Goal: Connect with others: Connect with others

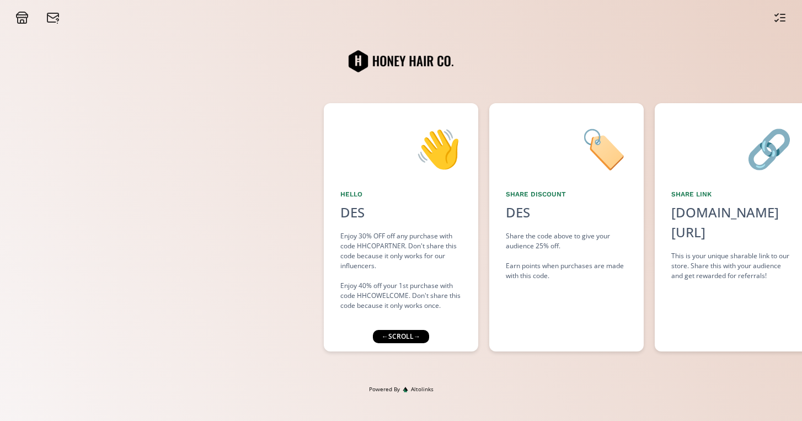
click at [406, 337] on div "← scroll →" at bounding box center [401, 336] width 56 height 13
click at [490, 371] on div "👋 Hello DES Enjoy 30% OFF off any purchase with code HHCOPARTNER. Don't share t…" at bounding box center [401, 204] width 802 height 361
click at [765, 408] on div "Powered By Altolinks" at bounding box center [401, 403] width 802 height 36
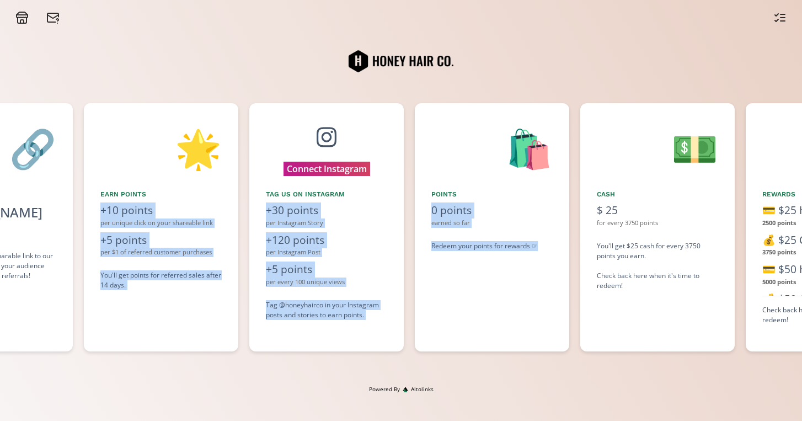
scroll to position [0, 733]
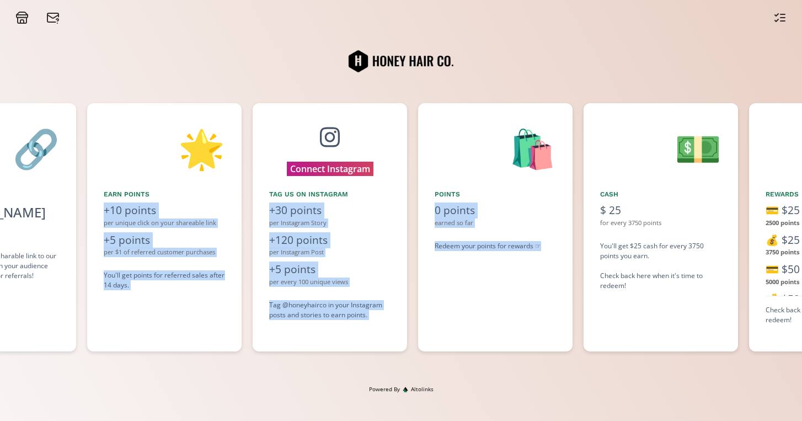
drag, startPoint x: 751, startPoint y: 325, endPoint x: 507, endPoint y: 310, distance: 244.7
click at [507, 310] on div "👋 Hello DES Enjoy 30% OFF off any purchase with code HHCOPARTNER. Don't share t…" at bounding box center [401, 227] width 802 height 259
click at [340, 163] on button "Connect Instagram" at bounding box center [330, 168] width 104 height 17
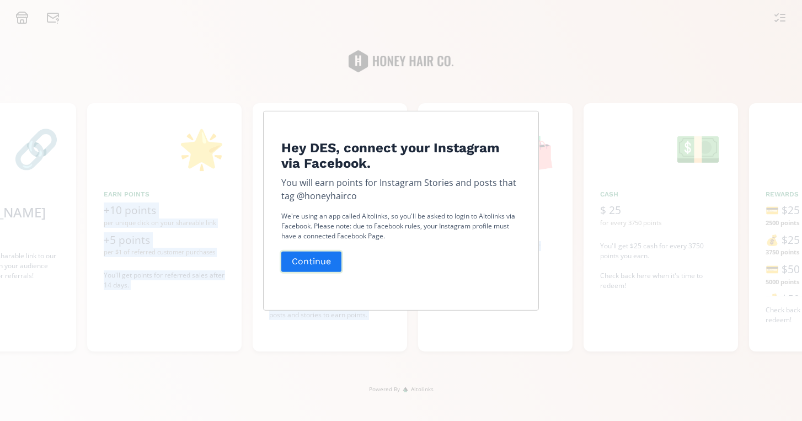
click at [304, 264] on button "Continue" at bounding box center [311, 262] width 63 height 24
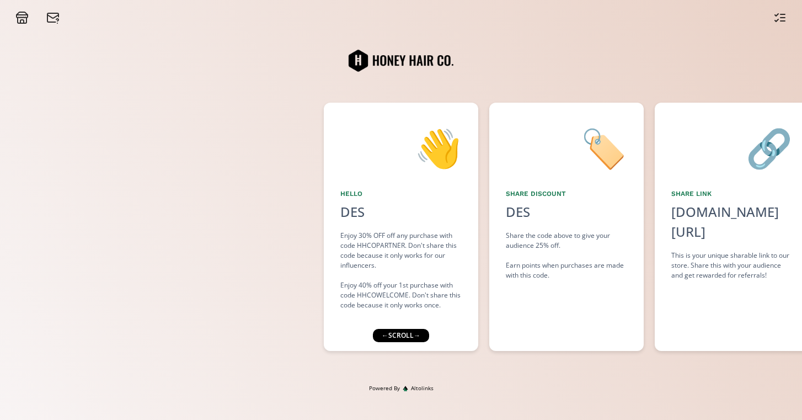
click at [522, 327] on div "🏷️ Share Discount DES click to copy Share the code above to give your audience …" at bounding box center [566, 227] width 154 height 248
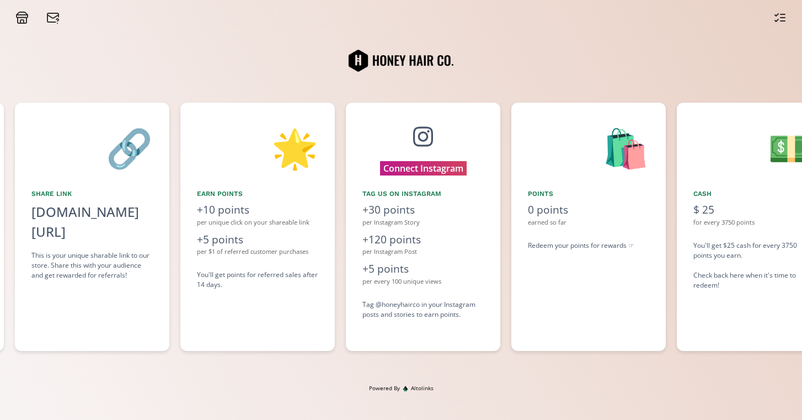
scroll to position [0, 662]
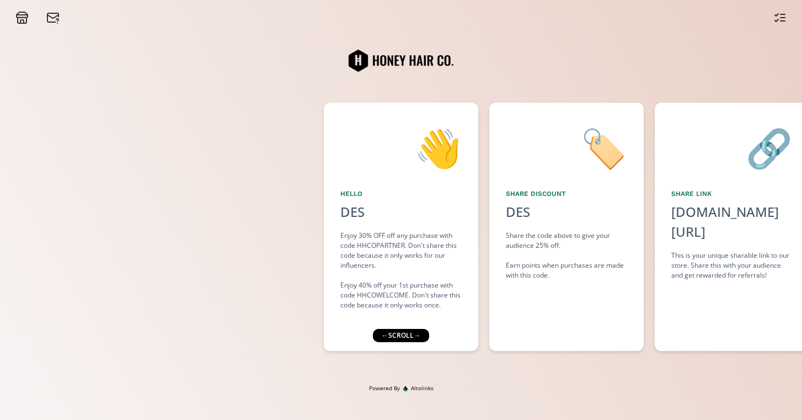
click at [498, 313] on div "🏷️ Share Discount DES click to copy Share the code above to give your audience …" at bounding box center [566, 227] width 154 height 248
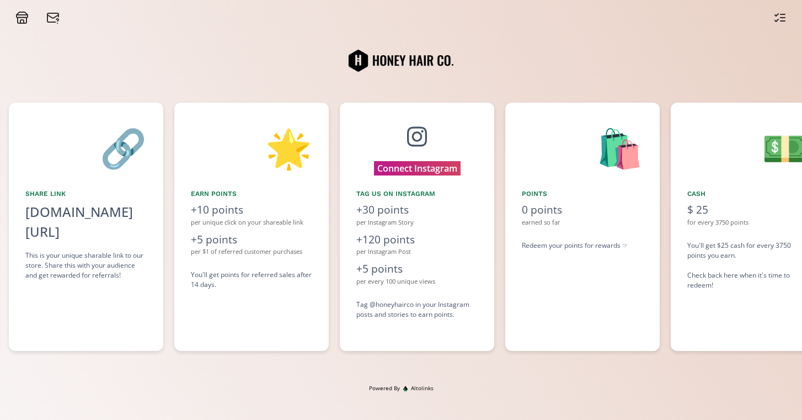
scroll to position [0, 668]
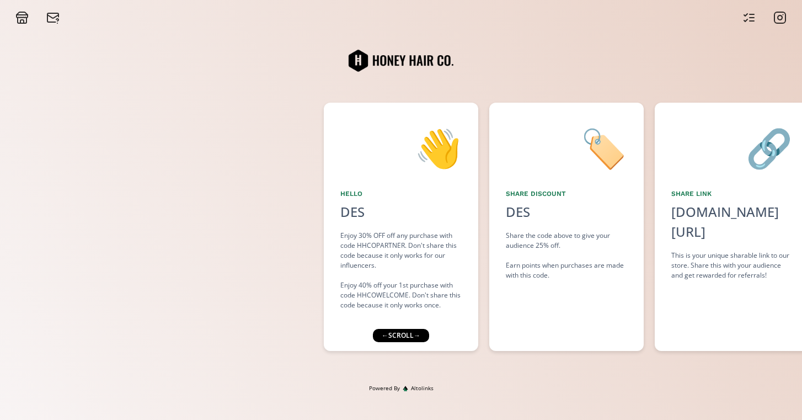
click at [535, 197] on div "Share Discount" at bounding box center [566, 194] width 121 height 10
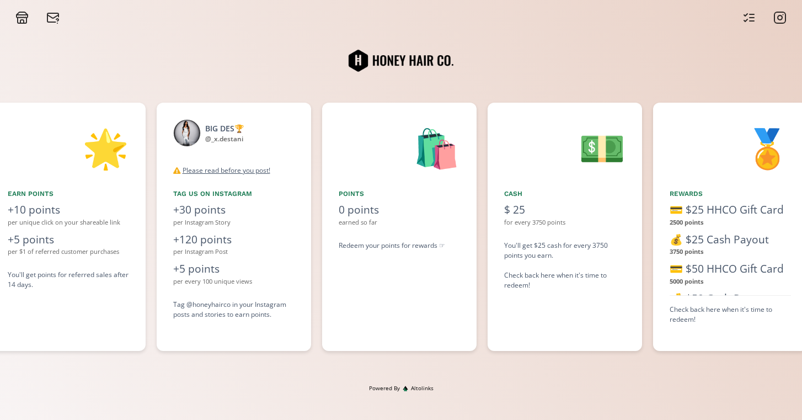
scroll to position [0, 827]
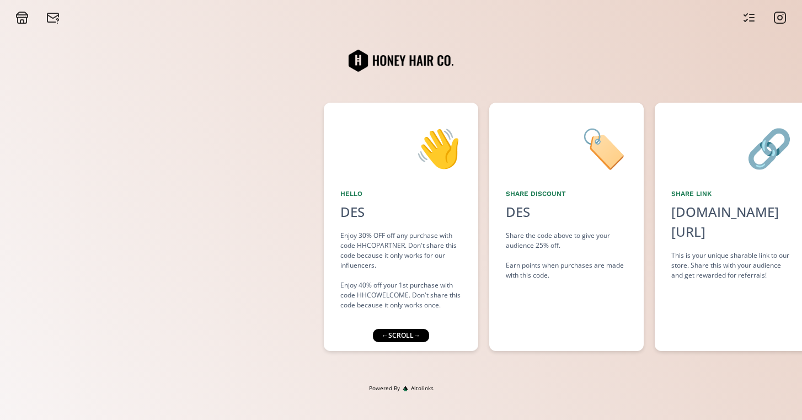
click at [518, 307] on div "🏷️ Share Discount DES click to copy Share the code above to give your audience …" at bounding box center [566, 227] width 154 height 248
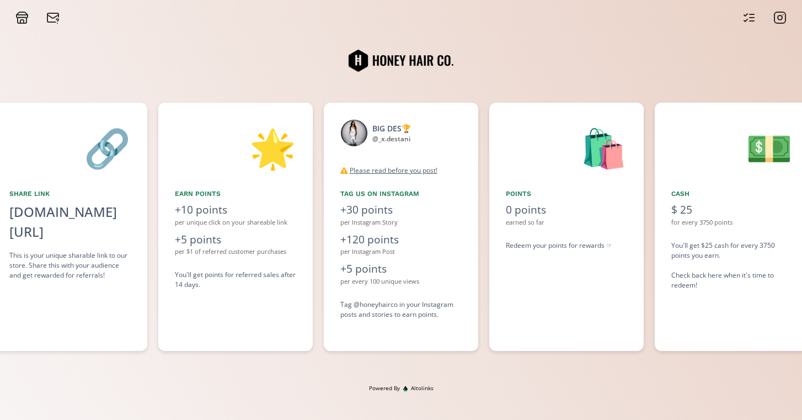
scroll to position [0, 827]
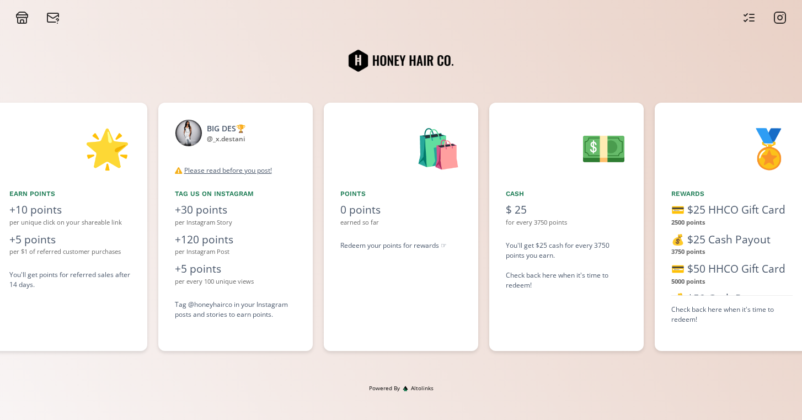
click at [441, 249] on div "Redeem your points for rewards ☞" at bounding box center [400, 245] width 121 height 10
click at [445, 245] on div "Redeem your points for rewards ☞" at bounding box center [400, 245] width 121 height 10
click at [428, 248] on div "Redeem your points for rewards ☞" at bounding box center [400, 245] width 121 height 10
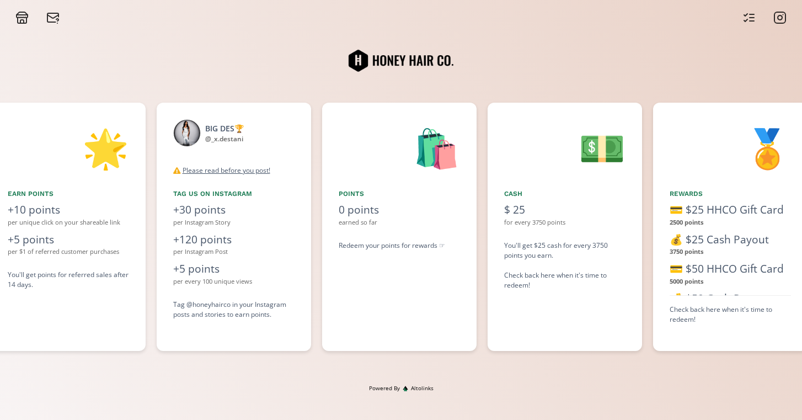
click at [457, 290] on div "🛍️ points 0 points earned so far Redeem your points for rewards ☞" at bounding box center [399, 227] width 154 height 248
drag, startPoint x: 256, startPoint y: 171, endPoint x: 272, endPoint y: 191, distance: 25.5
click at [289, 212] on div "BIG DES🏆 @ _x.destani disconnect Please read before you post! For both posts an…" at bounding box center [234, 227] width 154 height 248
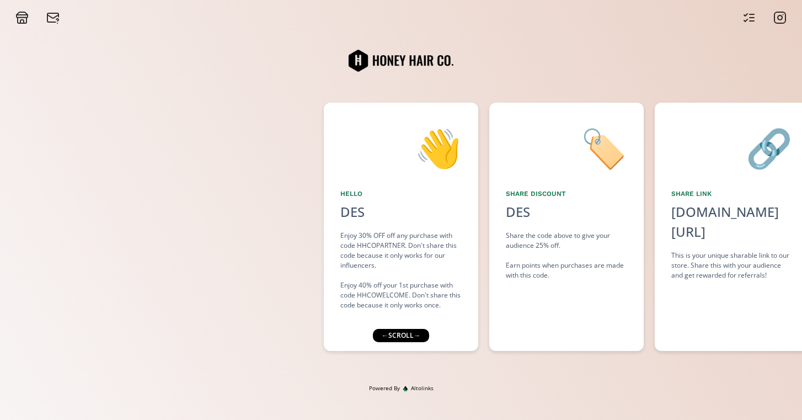
click at [575, 314] on div "🏷️ Share Discount DES click to copy Share the code above to give your audience …" at bounding box center [566, 227] width 154 height 248
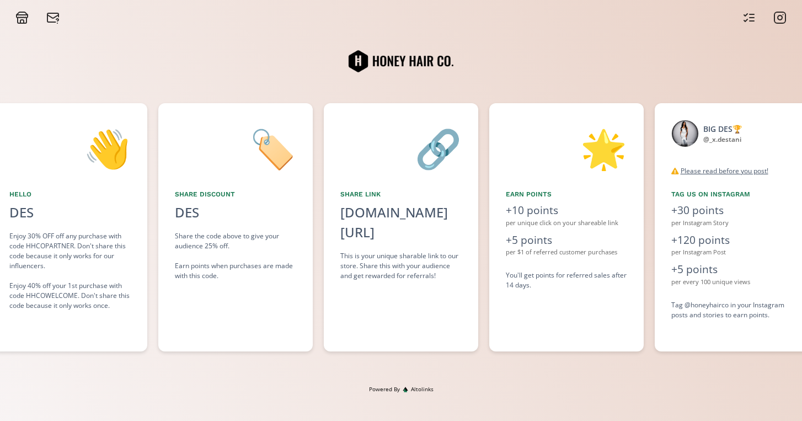
scroll to position [0, 165]
